Goal: Task Accomplishment & Management: Manage account settings

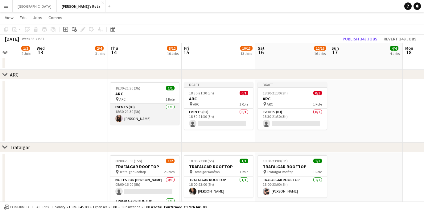
scroll to position [0, 202]
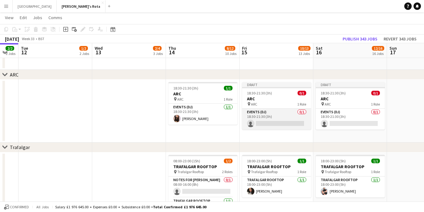
click at [277, 124] on app-card-role "Events (DJ) 0/1 18:30-21:30 (3h) single-neutral-actions" at bounding box center [276, 118] width 69 height 21
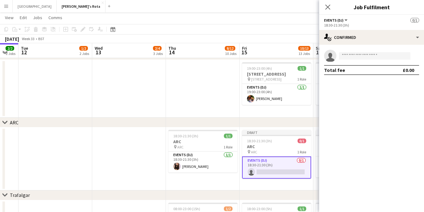
scroll to position [928, 0]
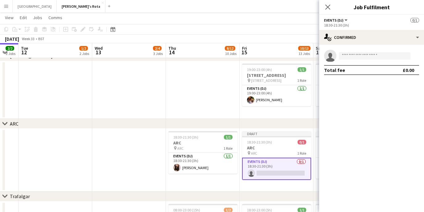
click at [61, 151] on app-date-cell at bounding box center [55, 159] width 74 height 63
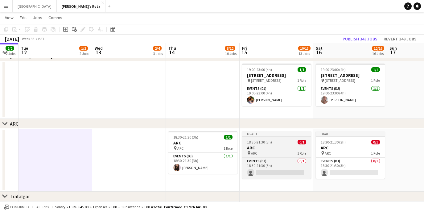
click at [277, 146] on h3 "ARC" at bounding box center [276, 148] width 69 height 6
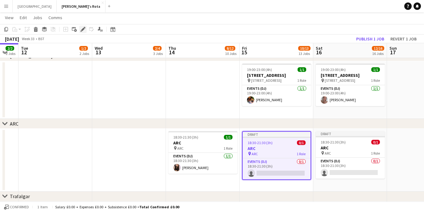
click at [82, 29] on icon at bounding box center [82, 29] width 3 height 3
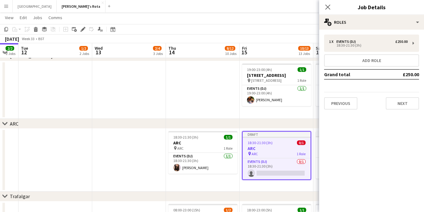
click at [175, 183] on app-date-cell "18:30-21:30 (3h) 1/1 ARC pin ARC 1 Role Events (DJ) [DATE] 18:30-21:30 (3h) [PE…" at bounding box center [203, 159] width 74 height 63
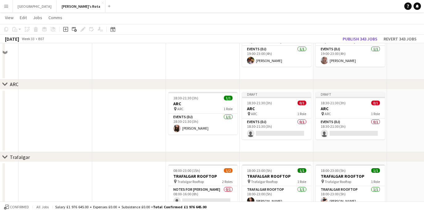
scroll to position [623, 0]
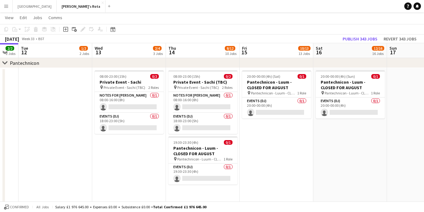
click at [8, 5] on app-icon "Menu" at bounding box center [6, 6] width 5 height 5
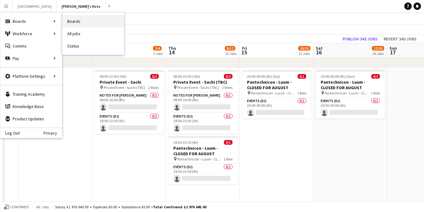
click at [72, 21] on link "Boards" at bounding box center [93, 21] width 62 height 12
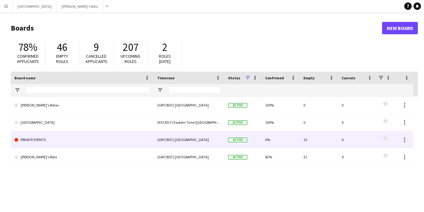
click at [34, 139] on link "PRIVATE EVENTS" at bounding box center [81, 139] width 135 height 17
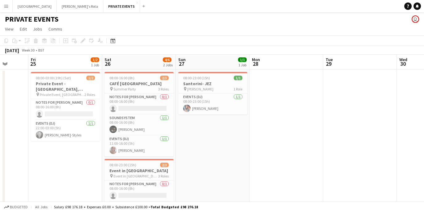
scroll to position [0, 189]
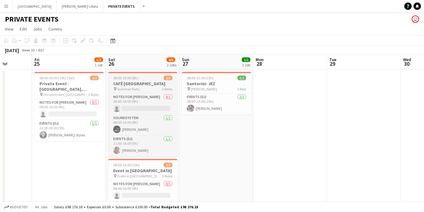
click at [128, 79] on span "08:00-16:00 (8h)" at bounding box center [125, 77] width 25 height 5
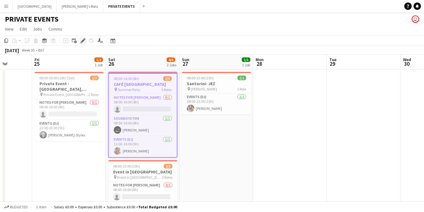
click at [84, 40] on icon at bounding box center [82, 40] width 3 height 3
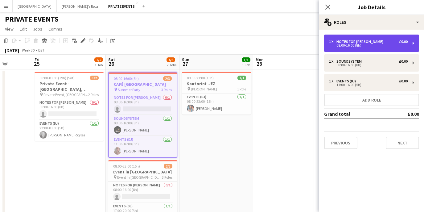
click at [372, 40] on div "1 x Notes for [PERSON_NAME] £0.00" at bounding box center [368, 41] width 79 height 4
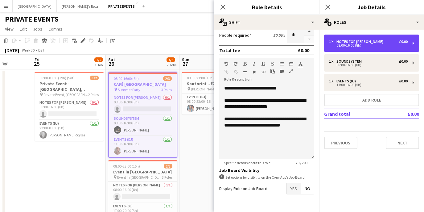
scroll to position [139, 0]
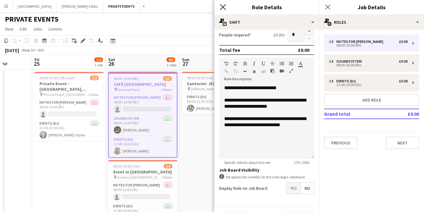
click at [223, 6] on icon "Close pop-in" at bounding box center [223, 7] width 6 height 6
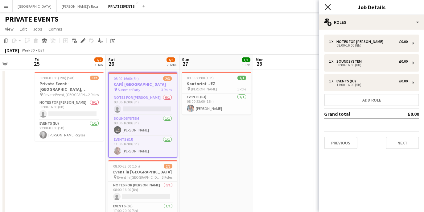
click at [328, 9] on icon "Close pop-in" at bounding box center [327, 7] width 6 height 6
